Goal: Find specific page/section: Find specific page/section

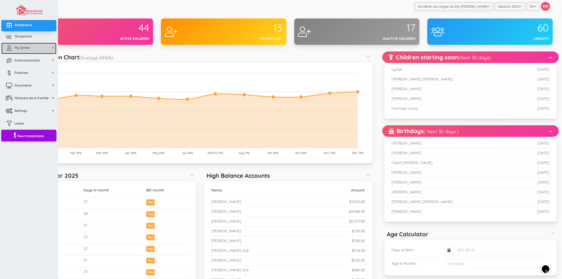
click at [19, 45] on span "My Center" at bounding box center [22, 47] width 16 height 4
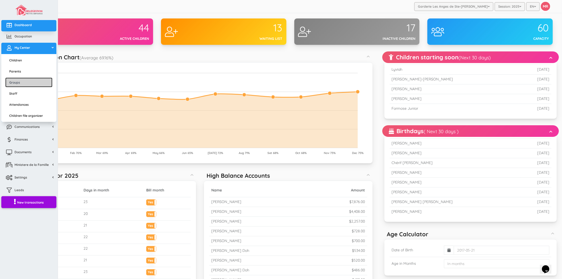
click at [26, 84] on link "Groups" at bounding box center [28, 82] width 47 height 10
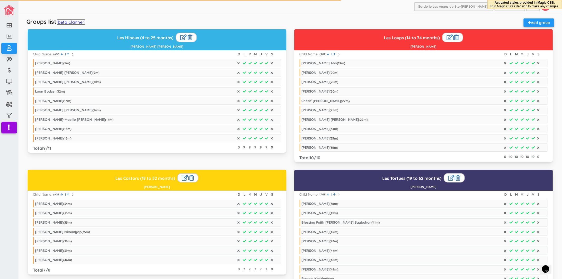
click at [79, 22] on link "(beta planner)" at bounding box center [70, 22] width 29 height 6
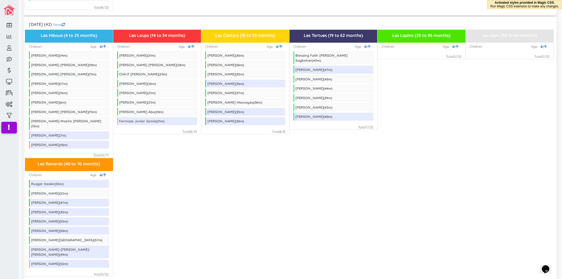
scroll to position [293, 0]
